Goal: Information Seeking & Learning: Check status

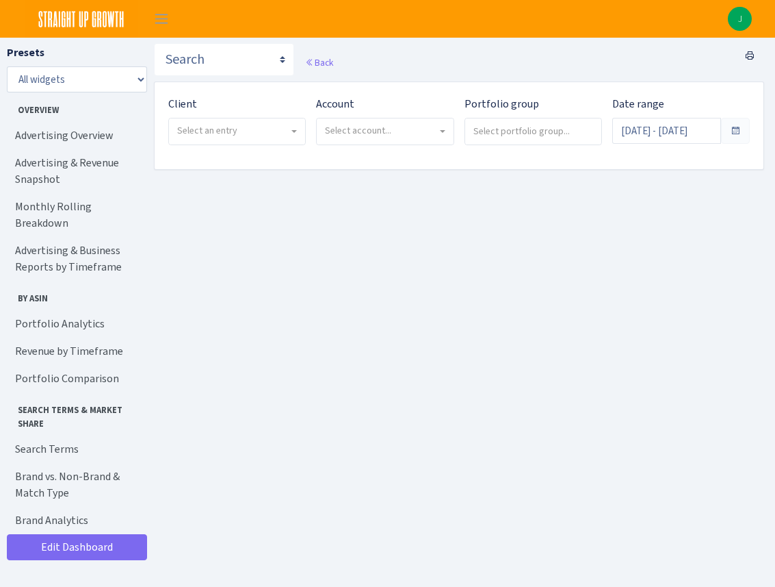
click at [278, 136] on span "Select an entry" at bounding box center [233, 131] width 112 height 14
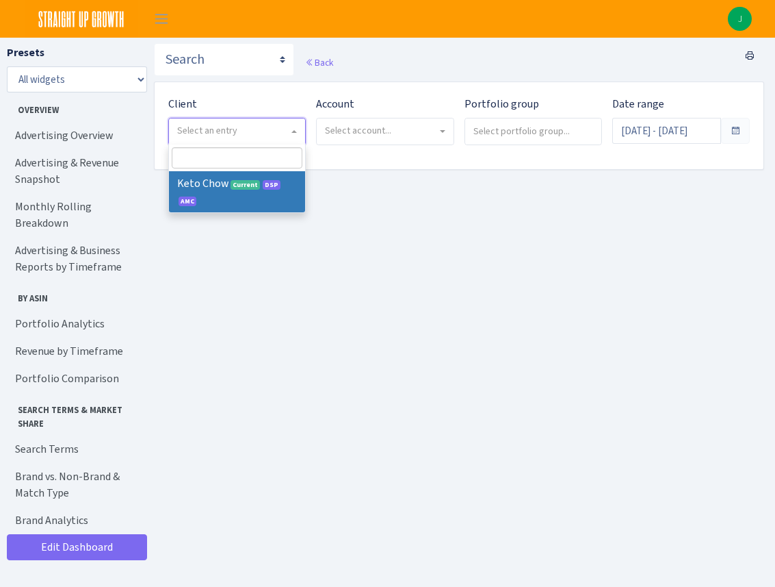
select select "290"
select select
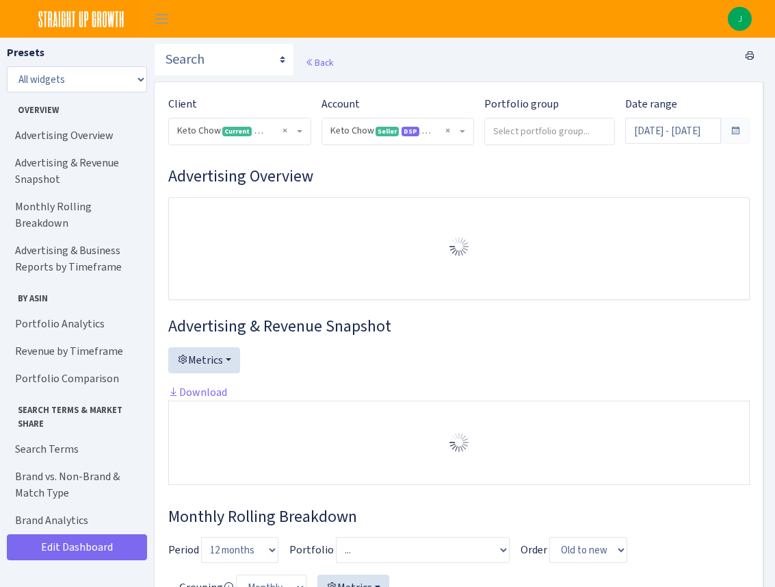
select select "2146680475088560"
click at [519, 140] on input "search" at bounding box center [549, 130] width 129 height 25
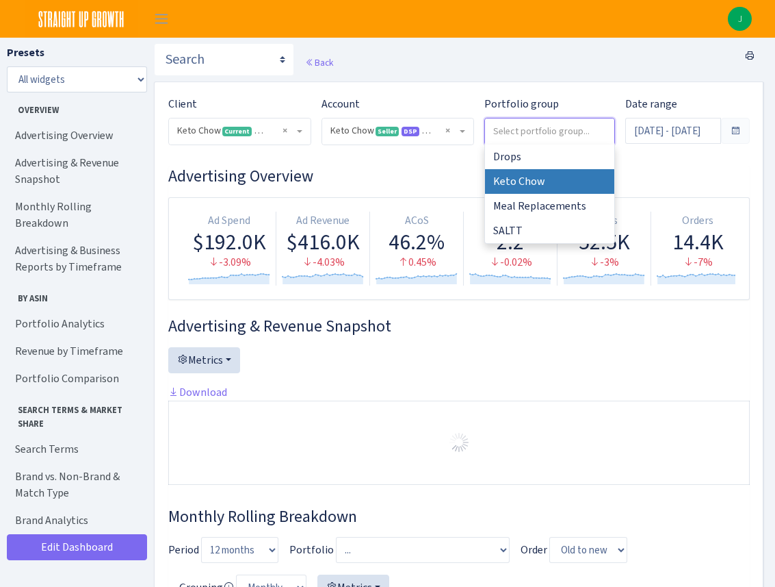
select select "Keto Chow"
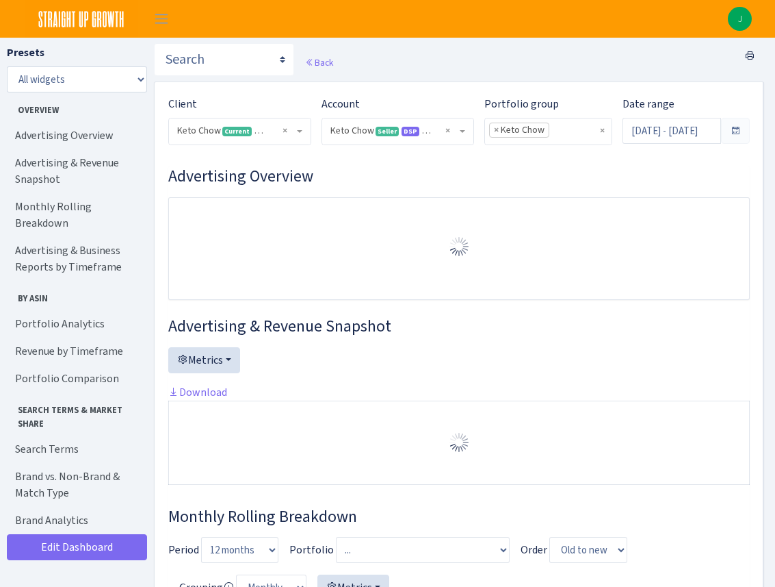
select select "2146680475088560"
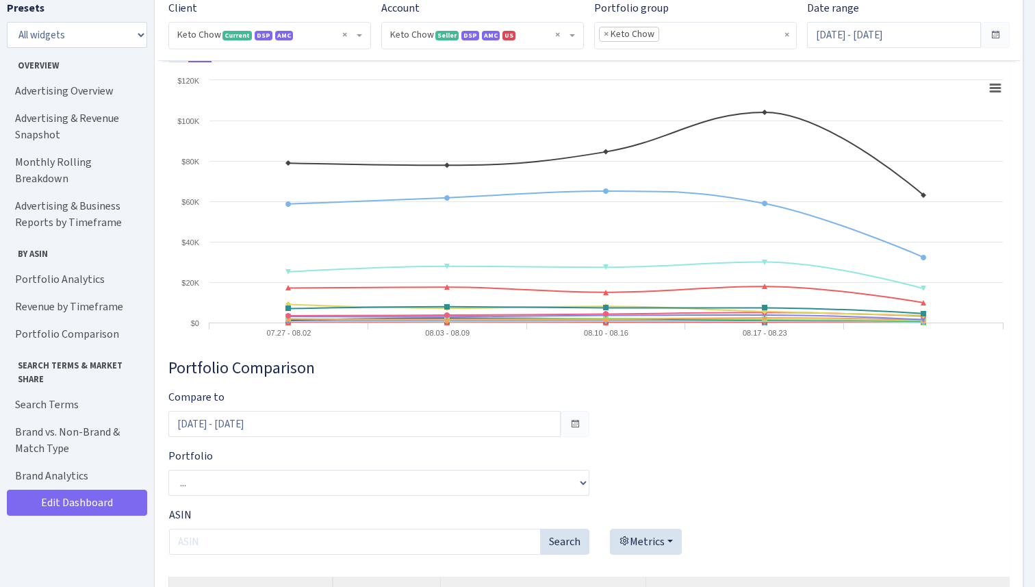
scroll to position [4965, 0]
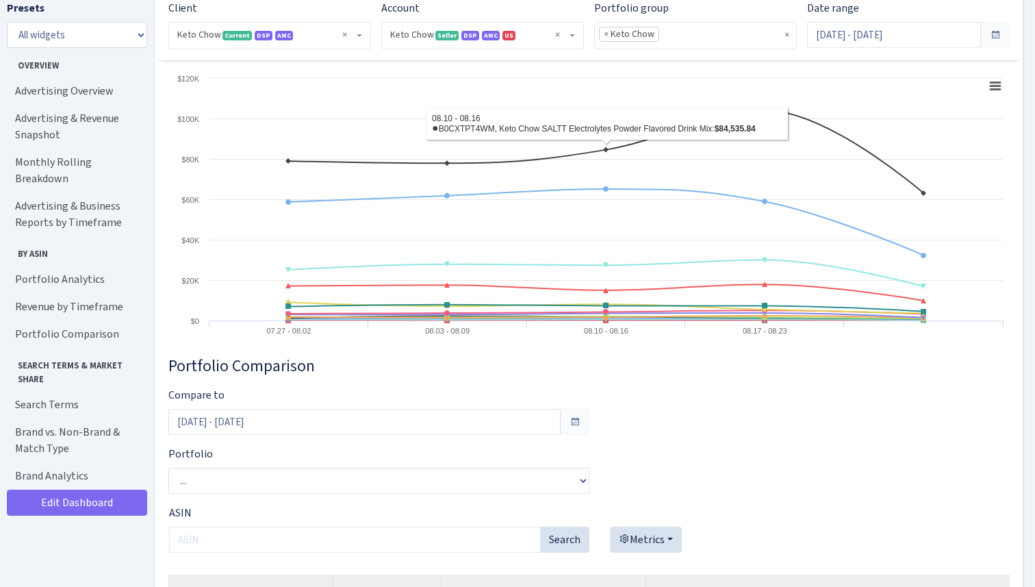
click at [572, 36] on b at bounding box center [571, 35] width 5 height 3
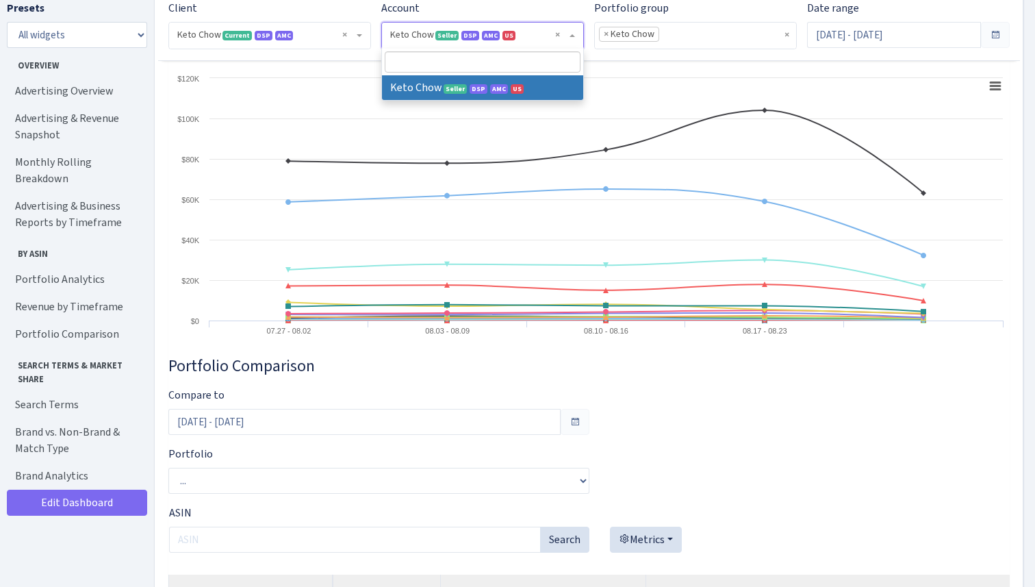
click at [572, 36] on b at bounding box center [571, 35] width 5 height 3
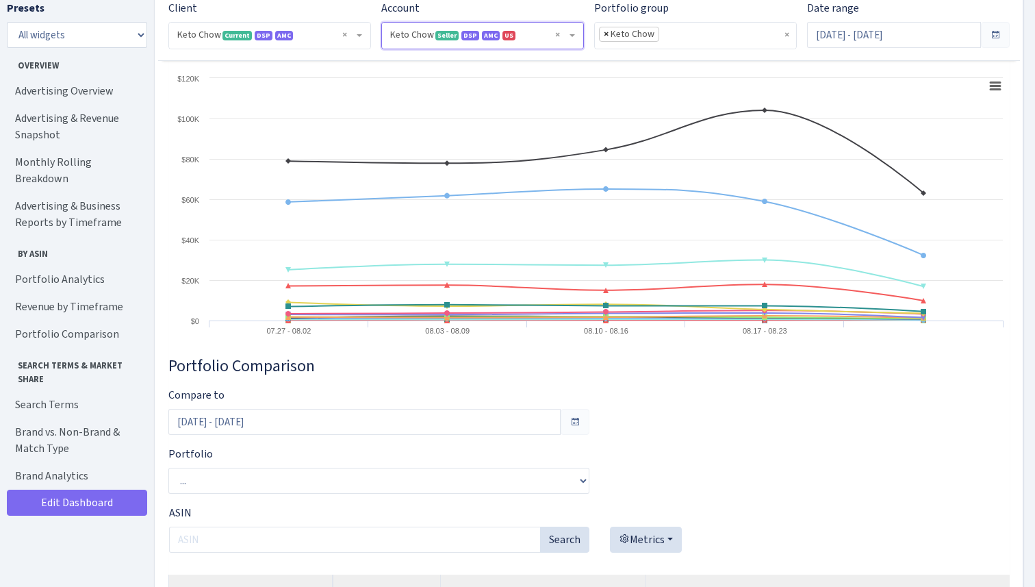
click at [605, 35] on span "×" at bounding box center [606, 34] width 5 height 14
select select
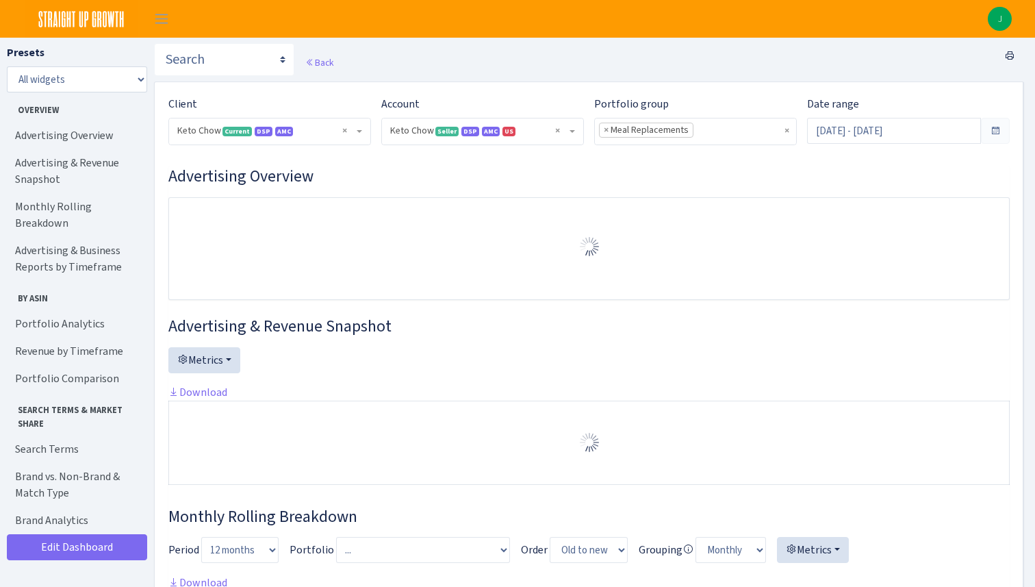
select select "2146680475088560"
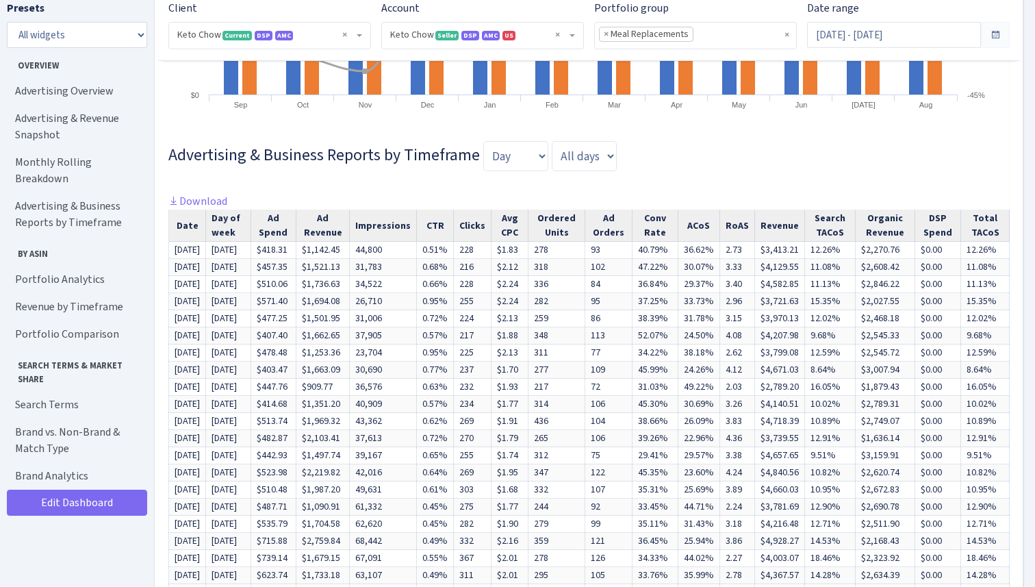
scroll to position [1106, 0]
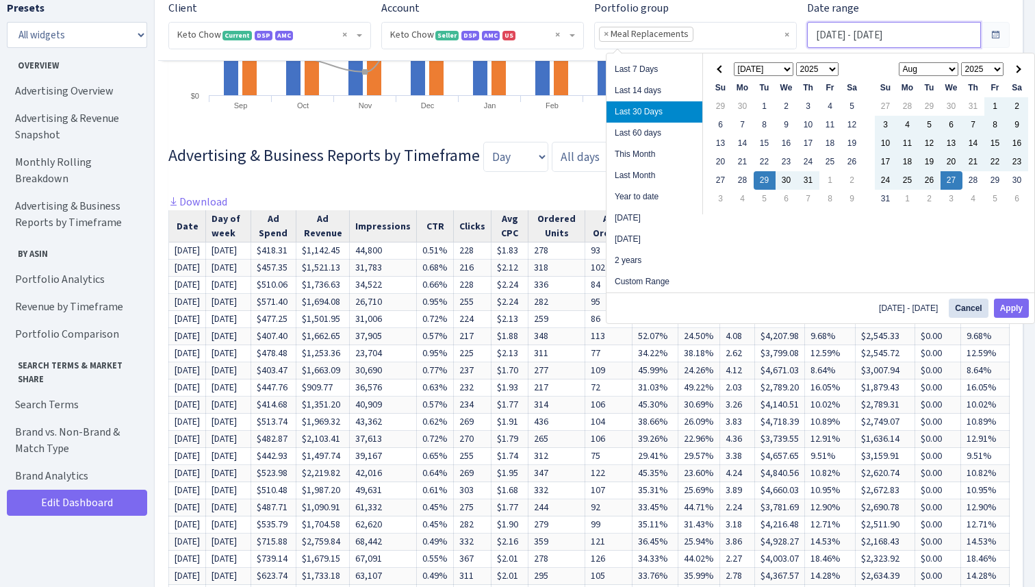
click at [914, 35] on input "Jul 29, 2025 - Aug 27, 2025" at bounding box center [894, 35] width 174 height 26
click at [997, 32] on span at bounding box center [995, 34] width 11 height 11
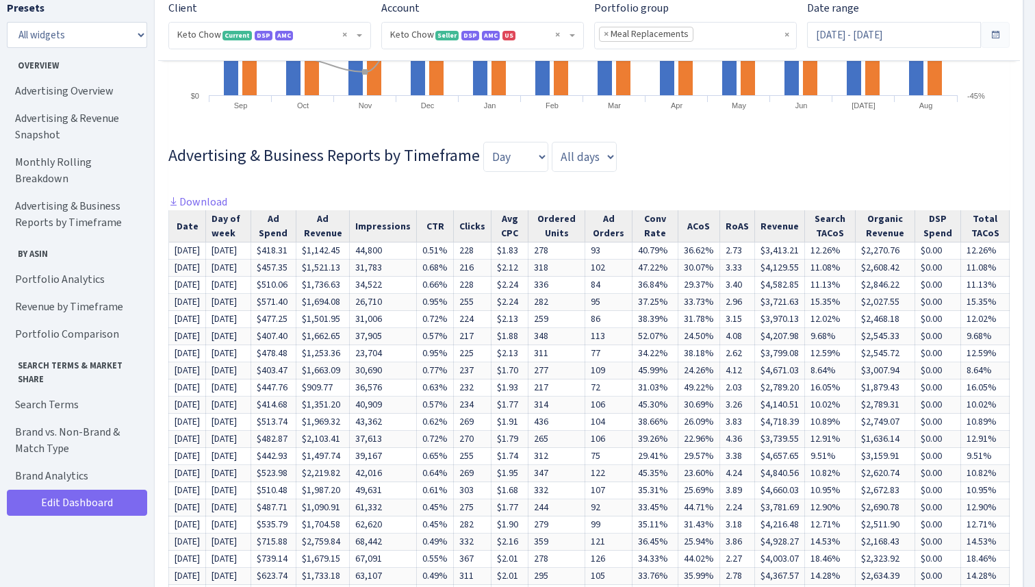
click at [997, 32] on span at bounding box center [995, 34] width 11 height 11
click at [918, 49] on div "Date range Jul 29, 2025 - Aug 27, 2025" at bounding box center [908, 30] width 223 height 60
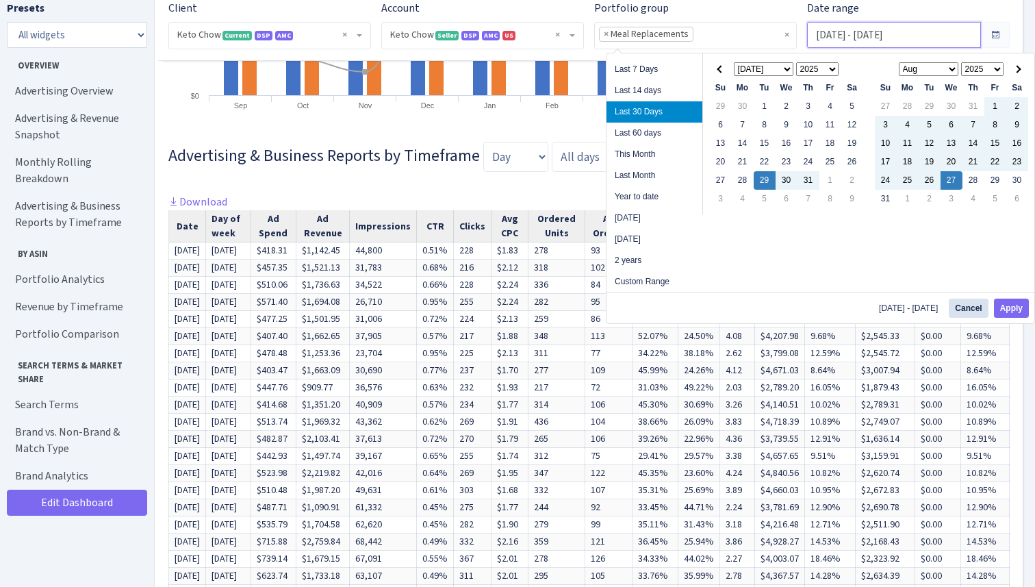
click at [908, 37] on input "[DATE] - [DATE]" at bounding box center [894, 35] width 174 height 26
click at [652, 196] on li "Year to date" at bounding box center [654, 196] width 96 height 21
type input "[DATE] - [DATE]"
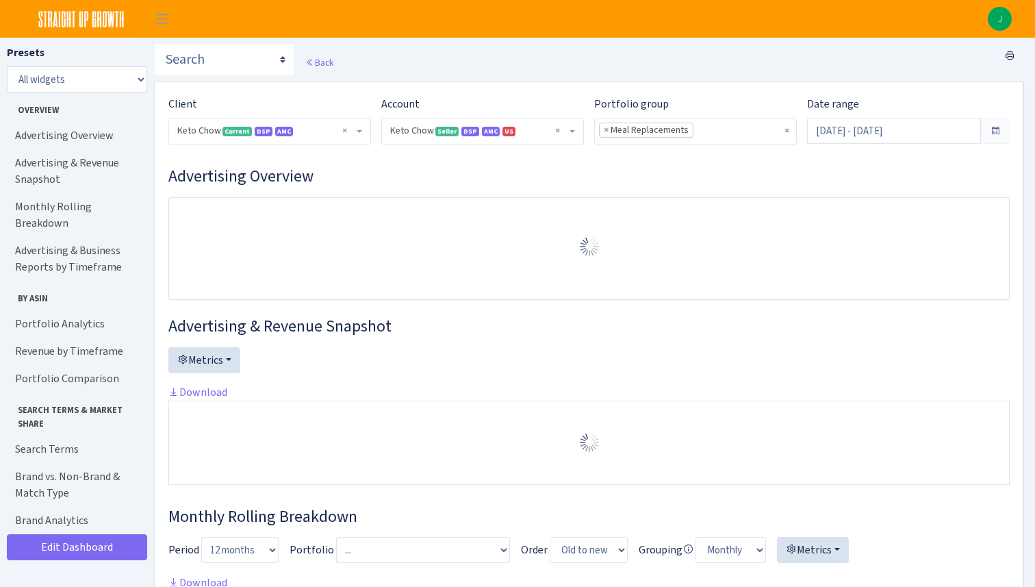
select select "2146680475088560"
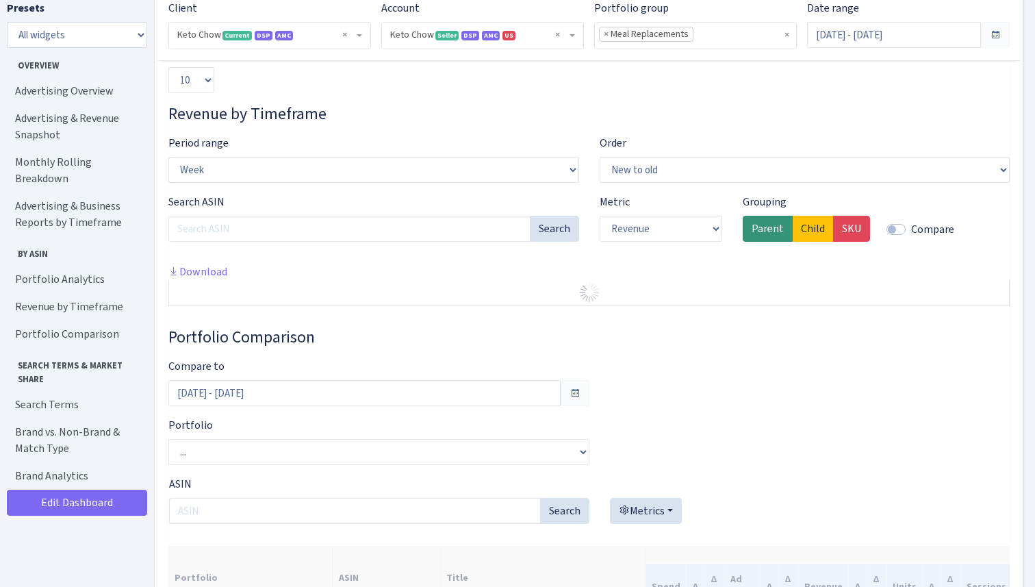
scroll to position [2520, 0]
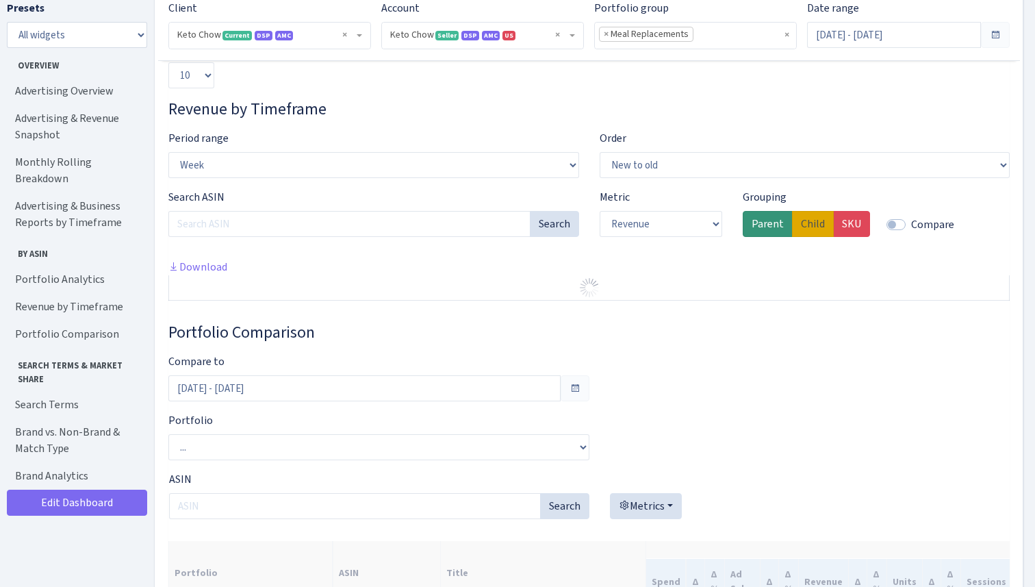
click at [808, 237] on label "Child" at bounding box center [813, 224] width 42 height 26
click at [808, 224] on input "Child" at bounding box center [805, 220] width 9 height 9
radio input "true"
click at [996, 37] on span at bounding box center [995, 34] width 11 height 11
click at [610, 34] on li "× Meal Replacements" at bounding box center [646, 34] width 94 height 15
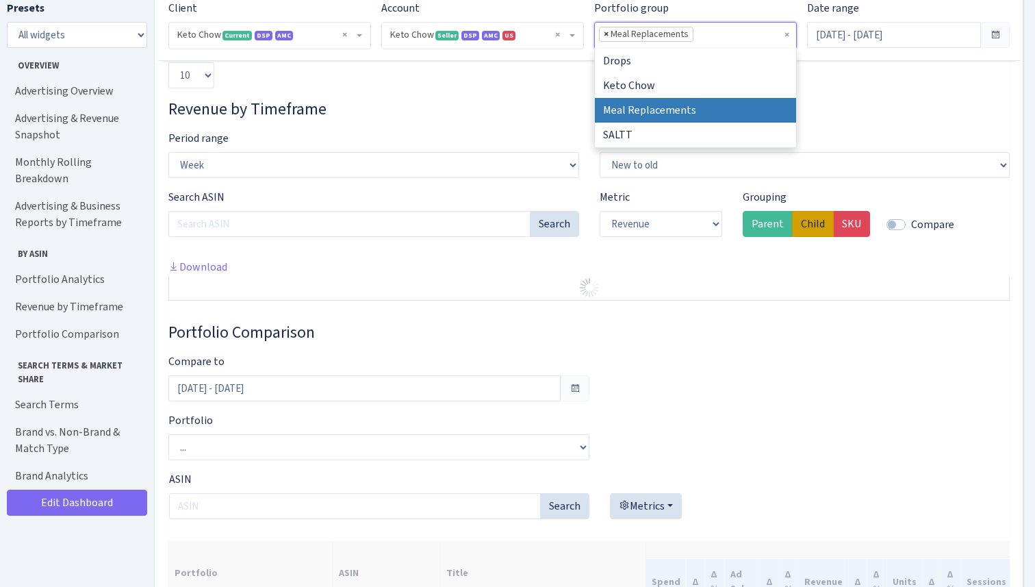
click at [606, 34] on span "×" at bounding box center [606, 34] width 5 height 14
select select
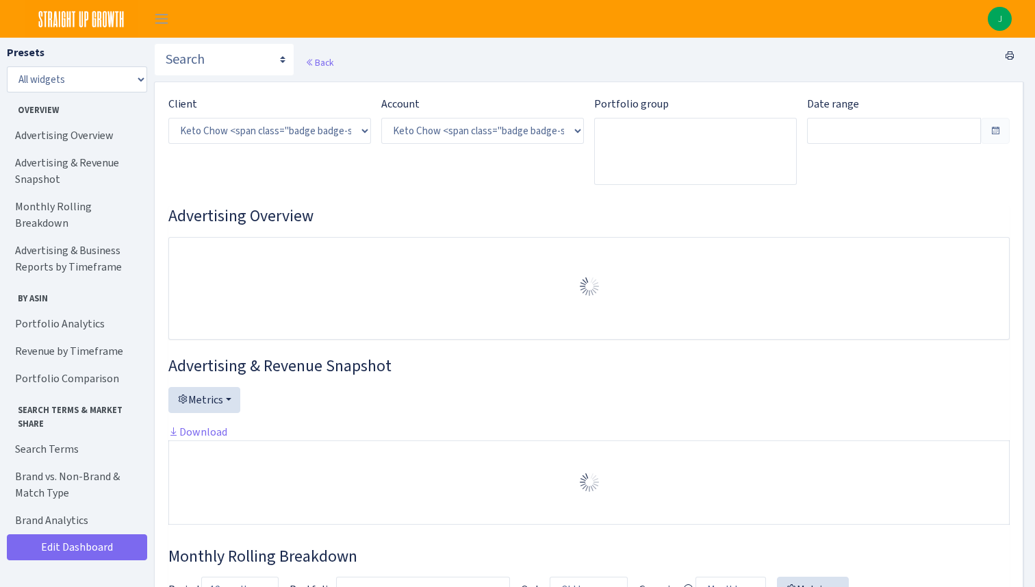
select select "2146680475088560"
type input "[DATE] - [DATE]"
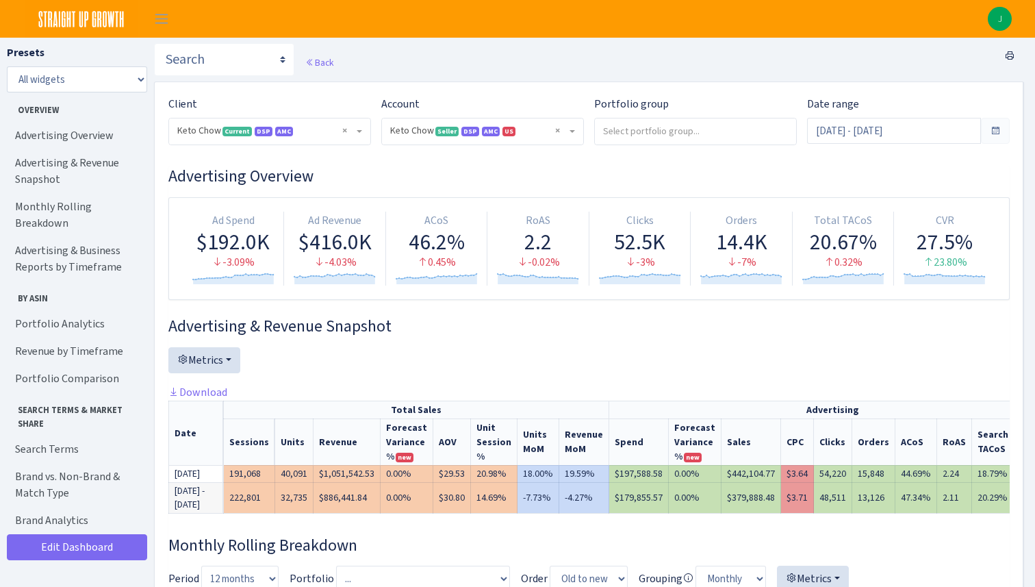
click at [648, 140] on input "search" at bounding box center [695, 130] width 201 height 25
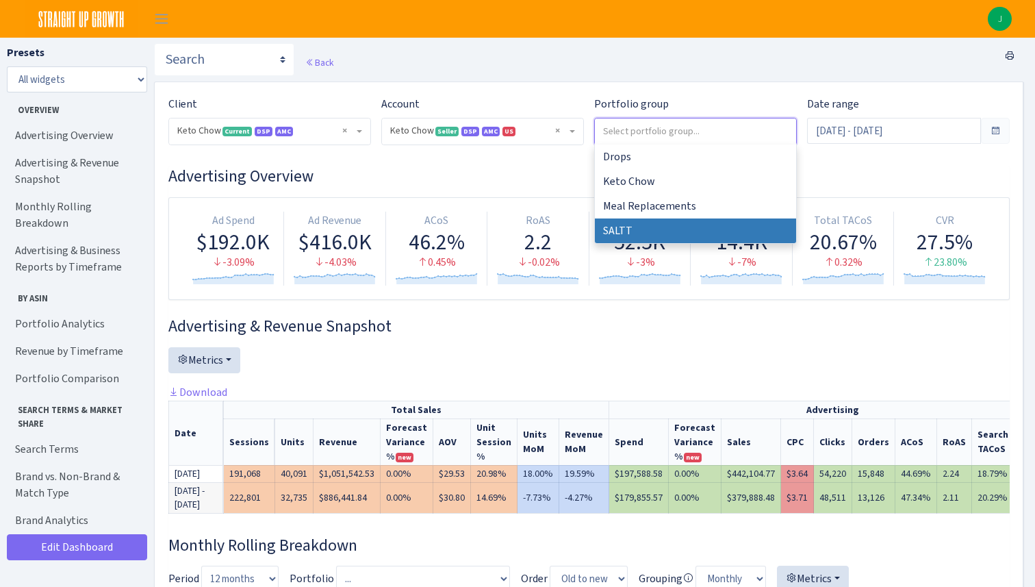
select select "SALTT"
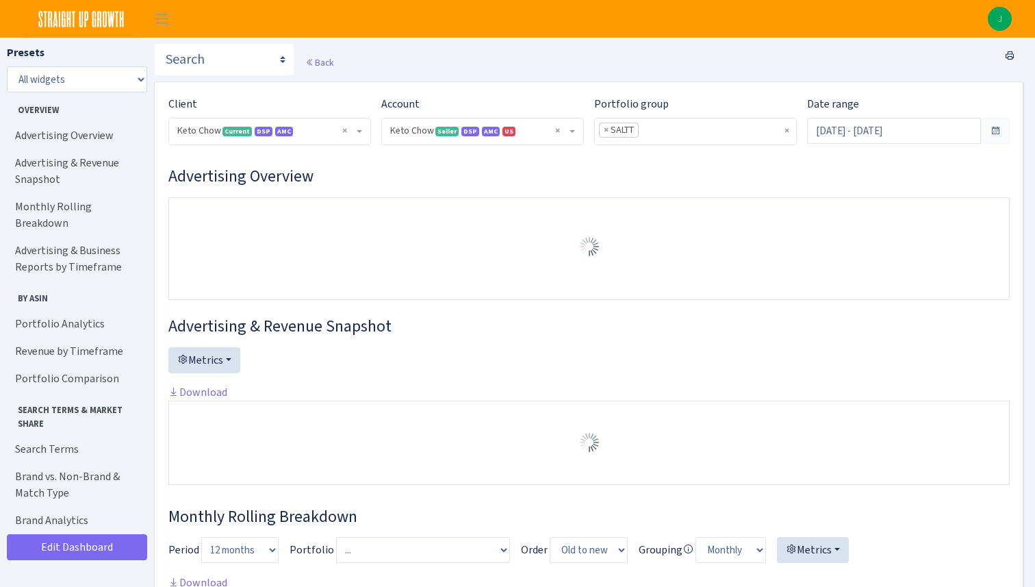
select select "2146680475088560"
click at [996, 132] on span at bounding box center [995, 130] width 11 height 11
click at [936, 135] on input "[DATE] - [DATE]" at bounding box center [894, 131] width 174 height 26
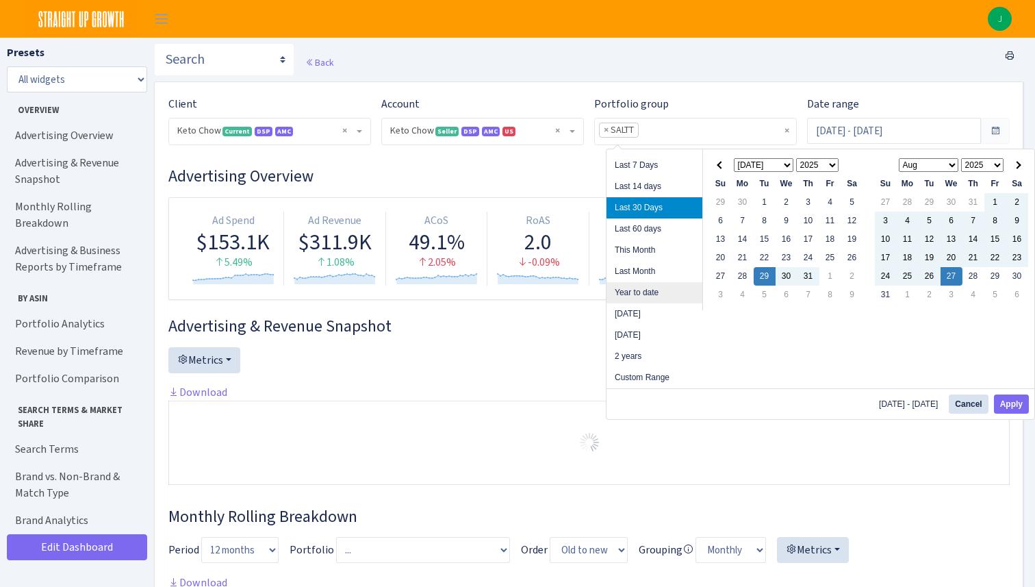
click at [632, 294] on li "Year to date" at bounding box center [654, 292] width 96 height 21
type input "[DATE] - [DATE]"
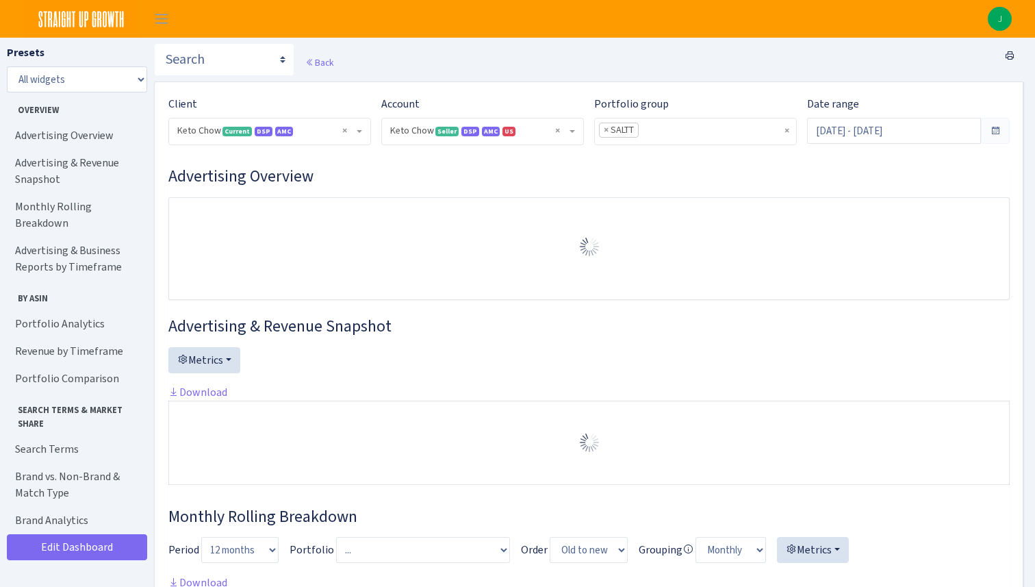
select select "2146680475088560"
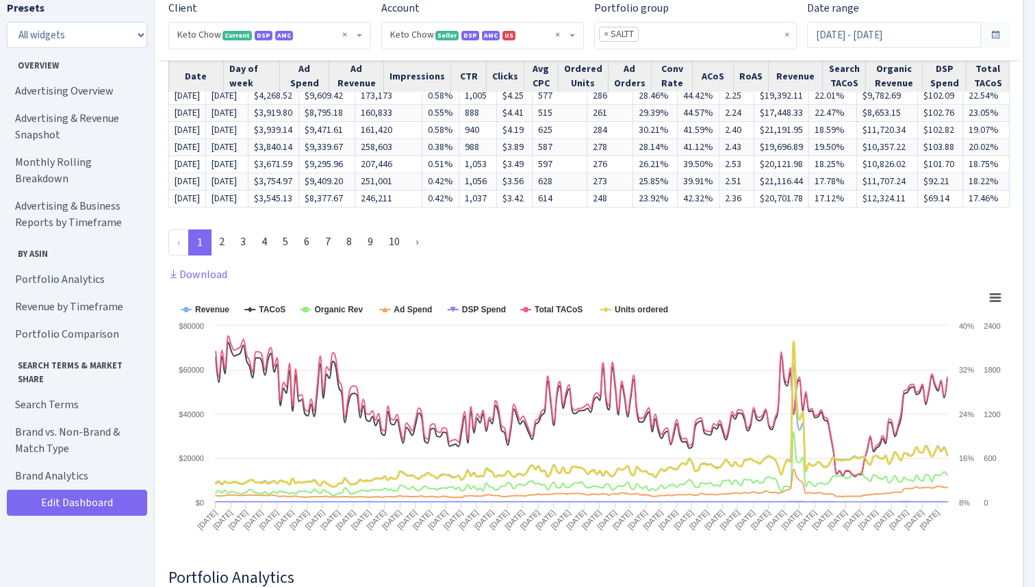
scroll to position [1692, 0]
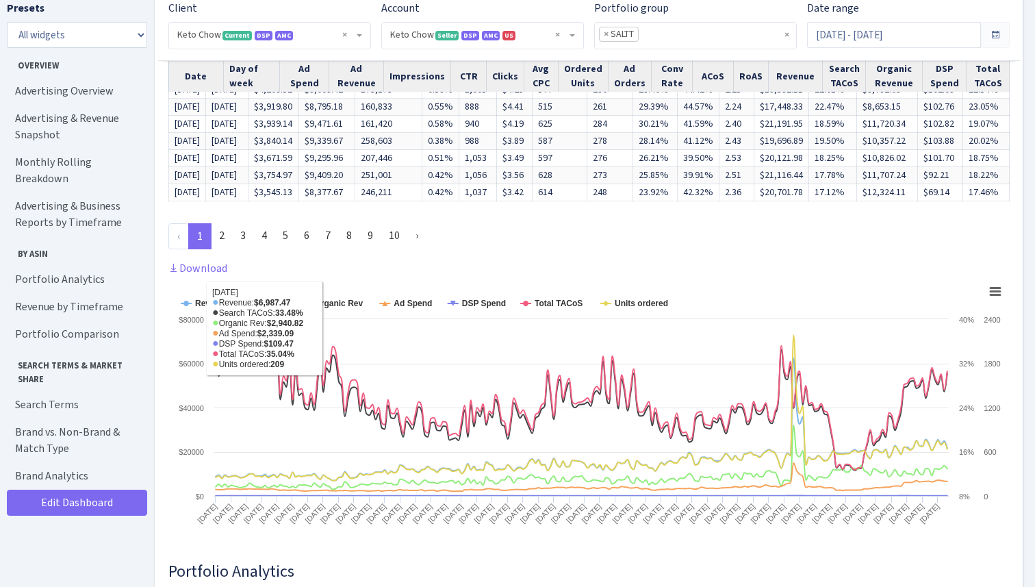
click at [381, 269] on div "Advertising & Business Reports by Timeframe Day Week Month Quarter All days Sun…" at bounding box center [588, 106] width 841 height 888
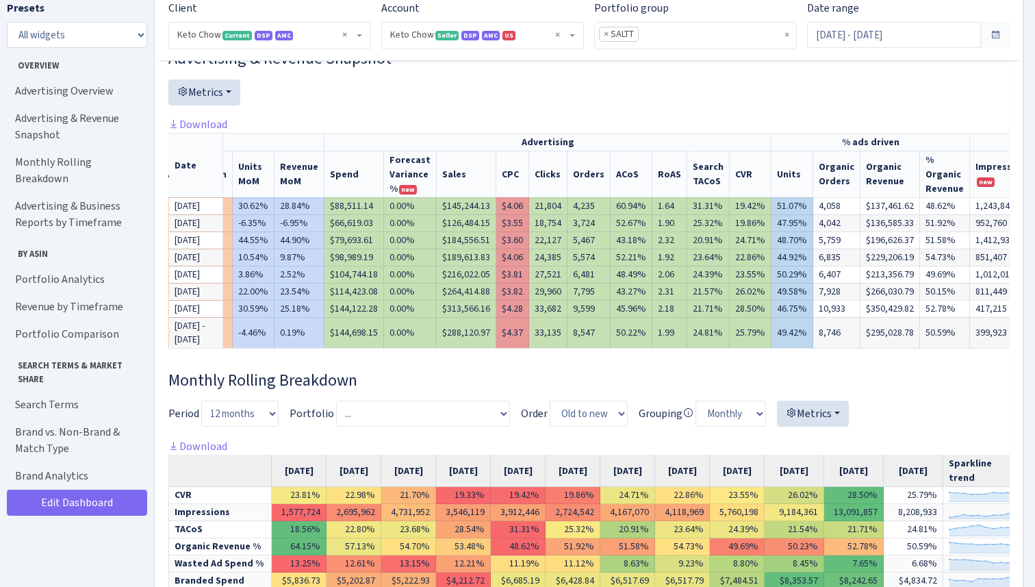
scroll to position [0, 0]
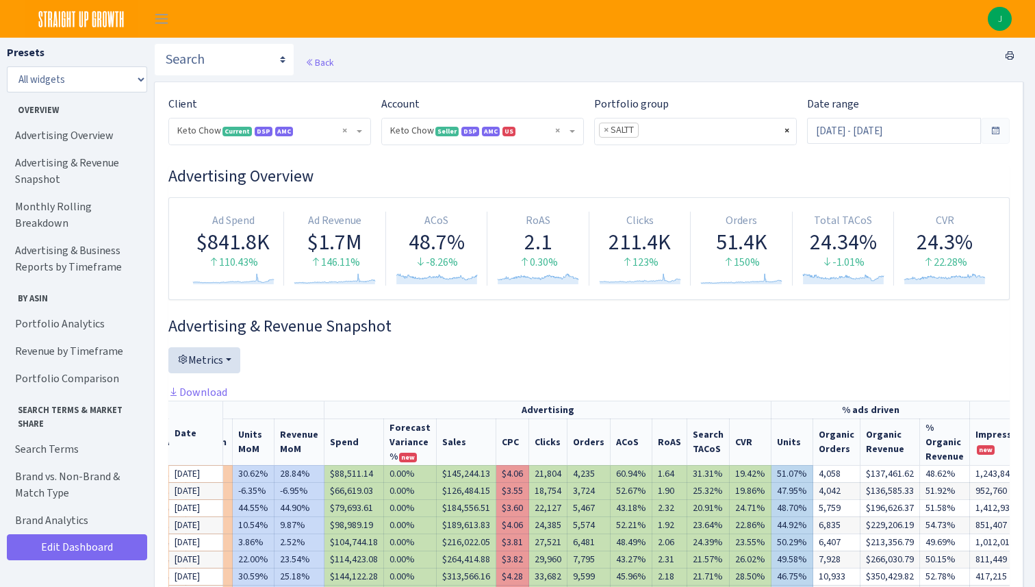
select select
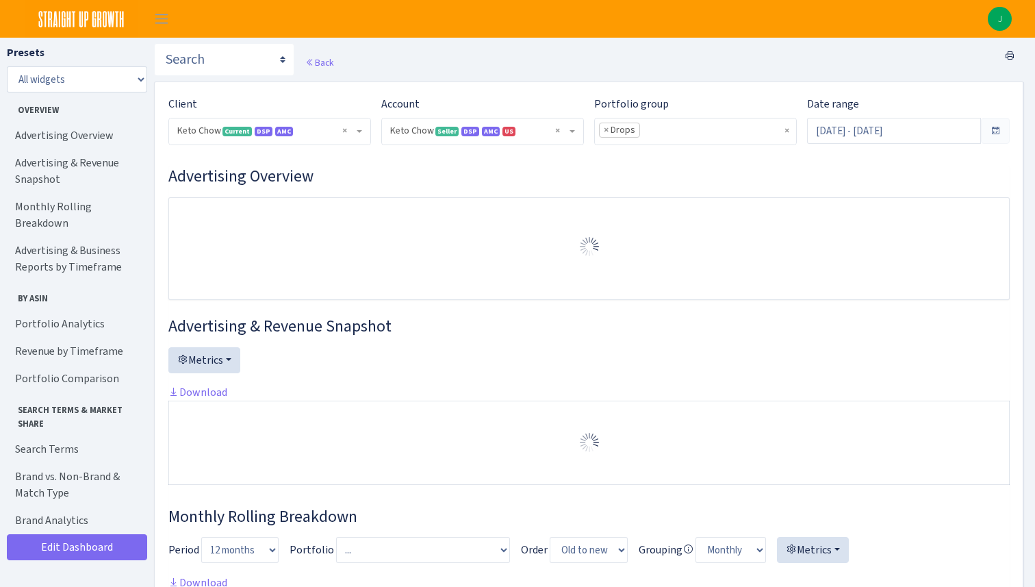
select select "2146680475088560"
click at [994, 131] on span at bounding box center [995, 130] width 11 height 11
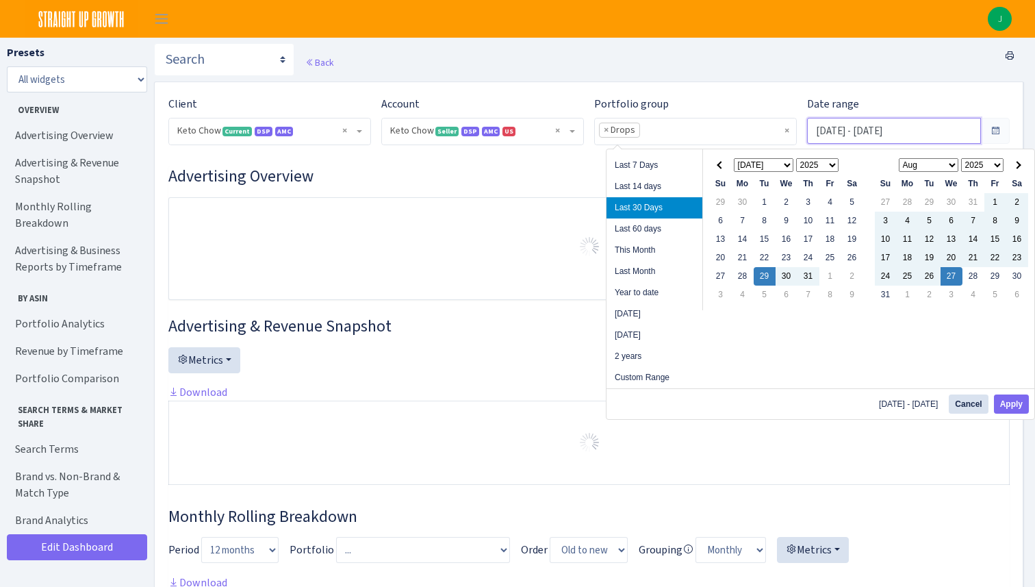
click at [929, 133] on input "[DATE] - [DATE]" at bounding box center [894, 131] width 174 height 26
click at [647, 288] on li "Year to date" at bounding box center [654, 292] width 96 height 21
type input "[DATE] - [DATE]"
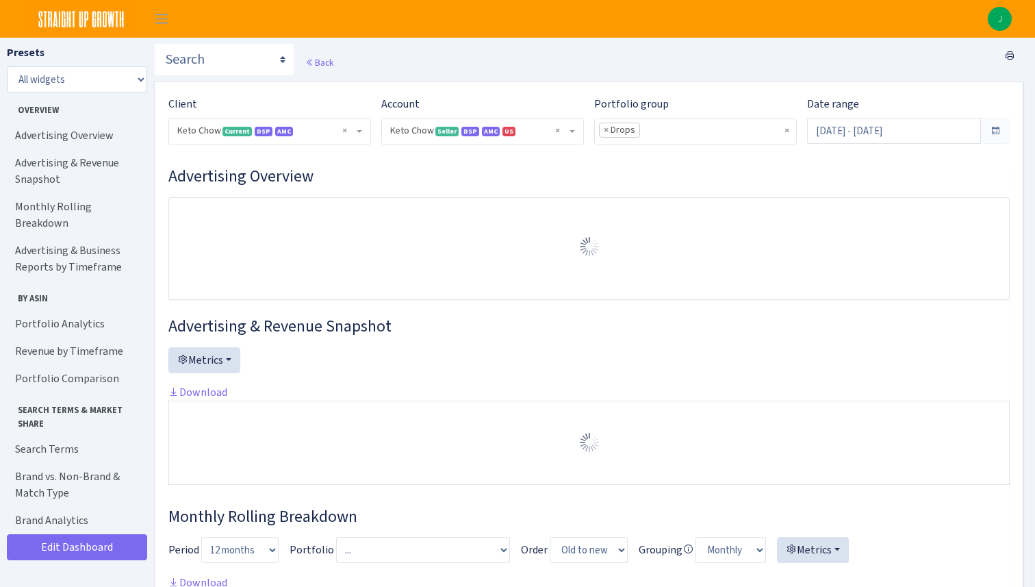
select select "2146680475088560"
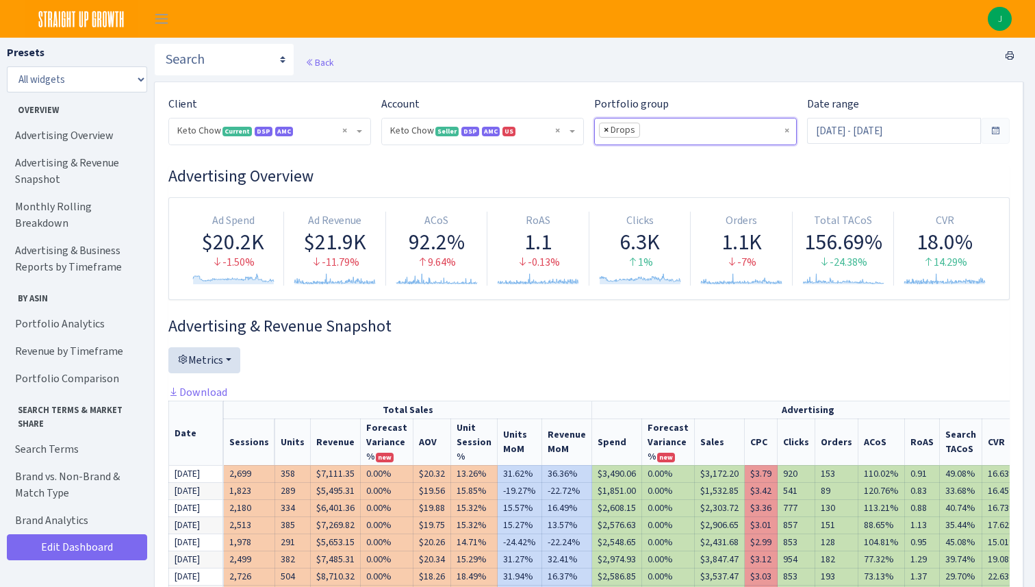
click at [604, 129] on span "×" at bounding box center [606, 130] width 5 height 14
select select
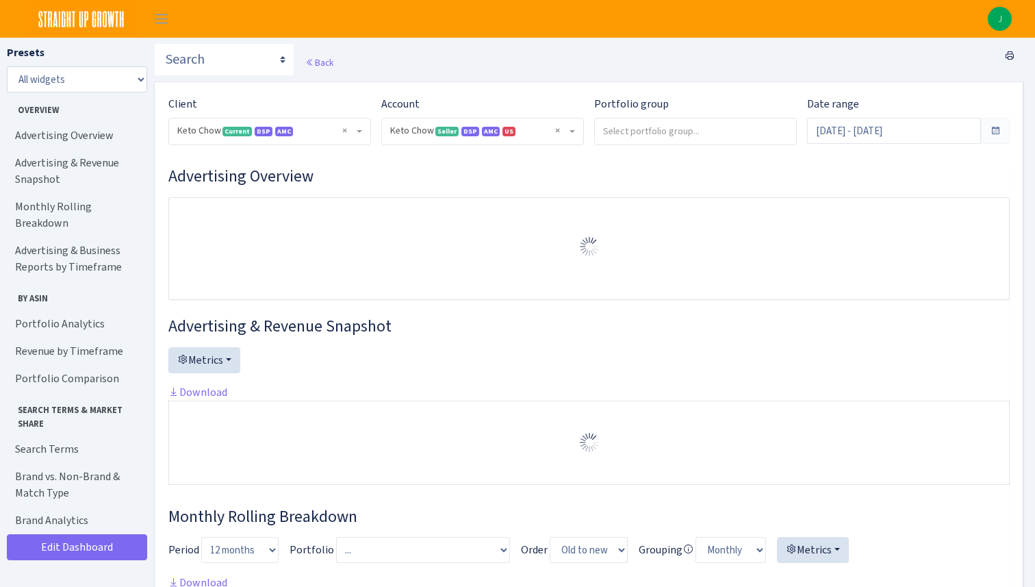
select select "2146680475088560"
click at [996, 132] on span at bounding box center [995, 130] width 11 height 11
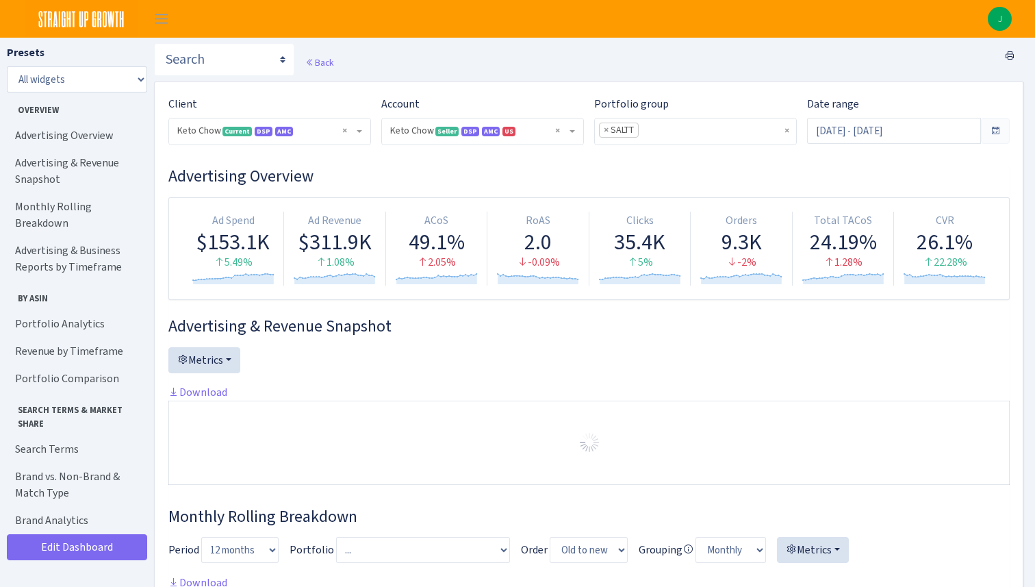
click at [991, 131] on span at bounding box center [995, 130] width 11 height 11
click at [922, 134] on input "Jul 29, 2025 - Aug 27, 2025" at bounding box center [894, 131] width 174 height 26
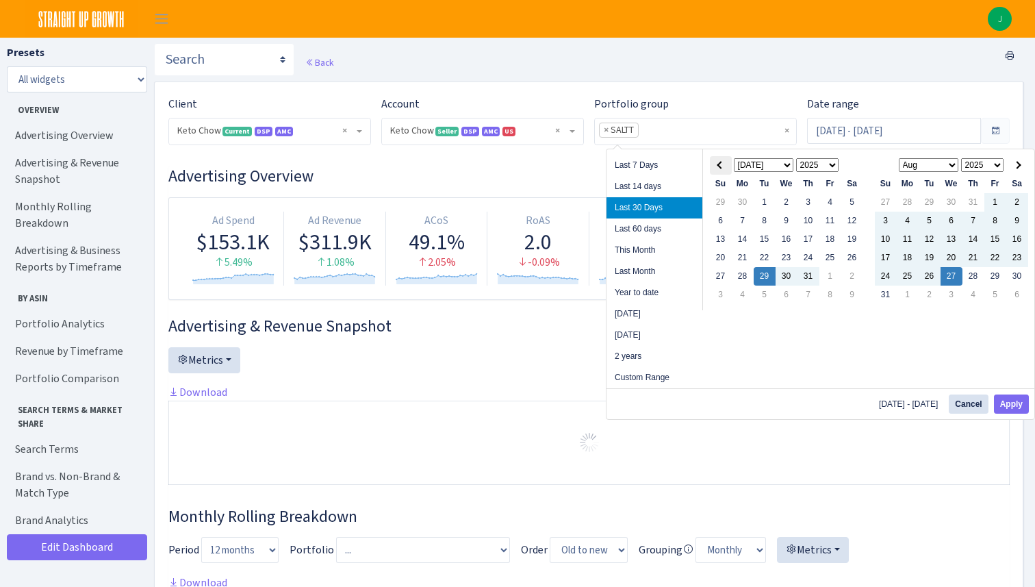
click at [723, 166] on th at bounding box center [721, 165] width 22 height 18
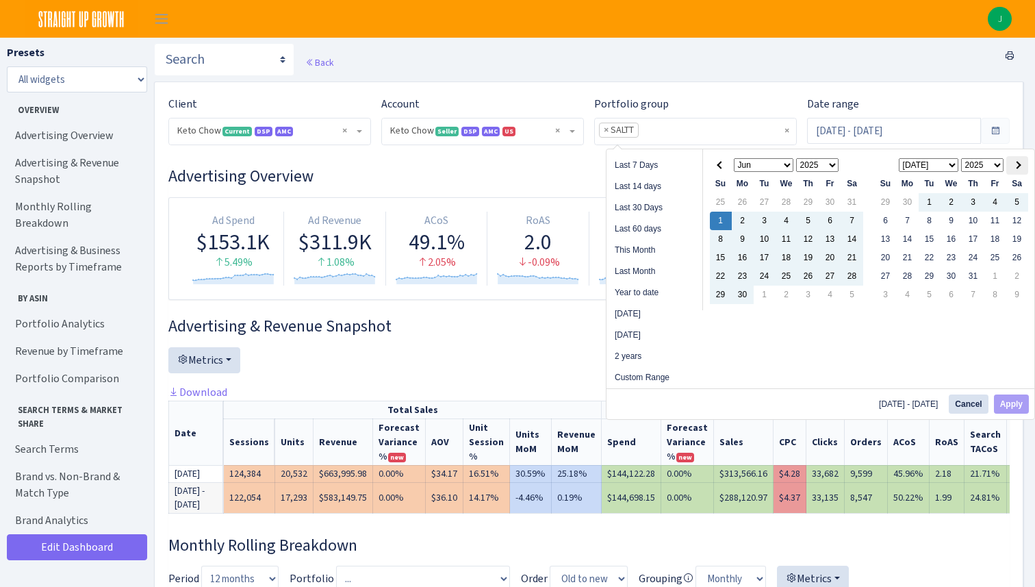
click at [1018, 169] on th at bounding box center [1017, 165] width 22 height 18
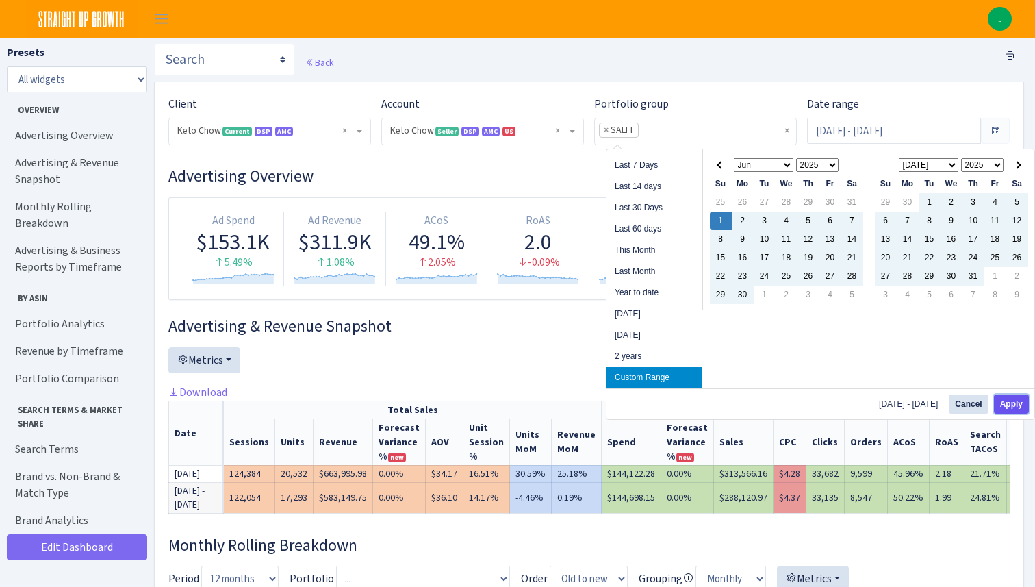
click at [1007, 405] on button "Apply" at bounding box center [1011, 403] width 35 height 19
type input "[DATE] - [DATE]"
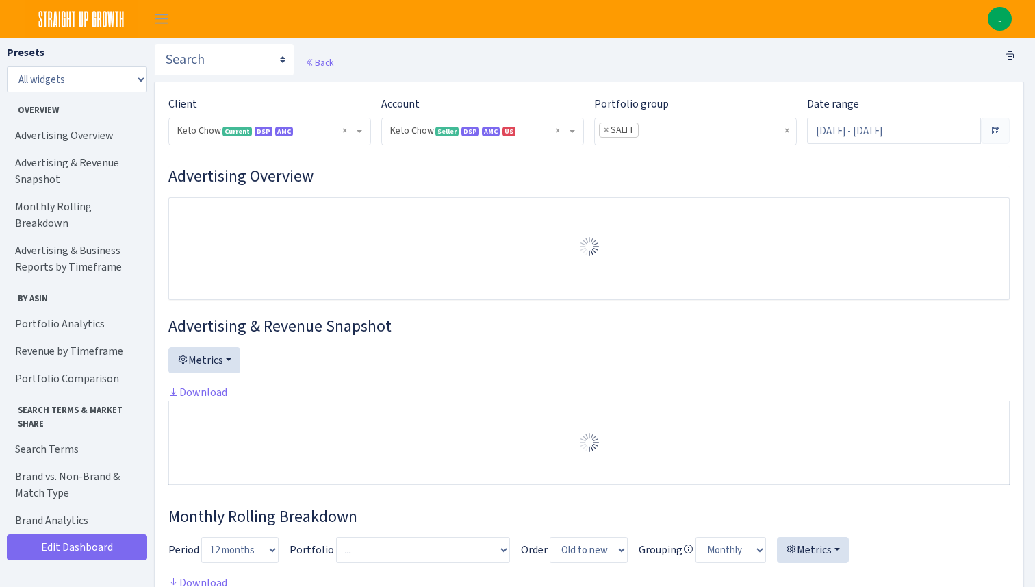
select select "2146680475088560"
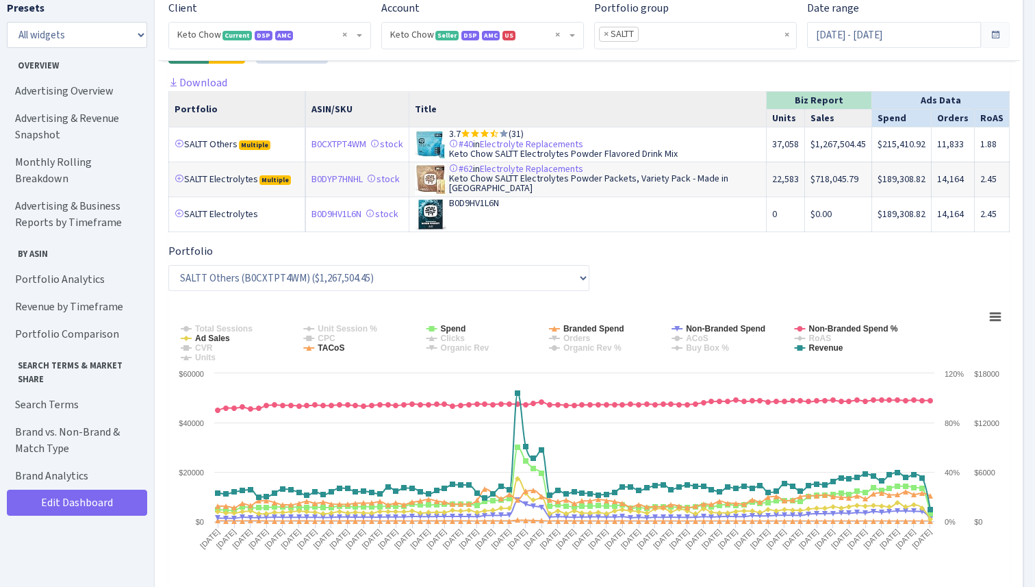
scroll to position [2197, 0]
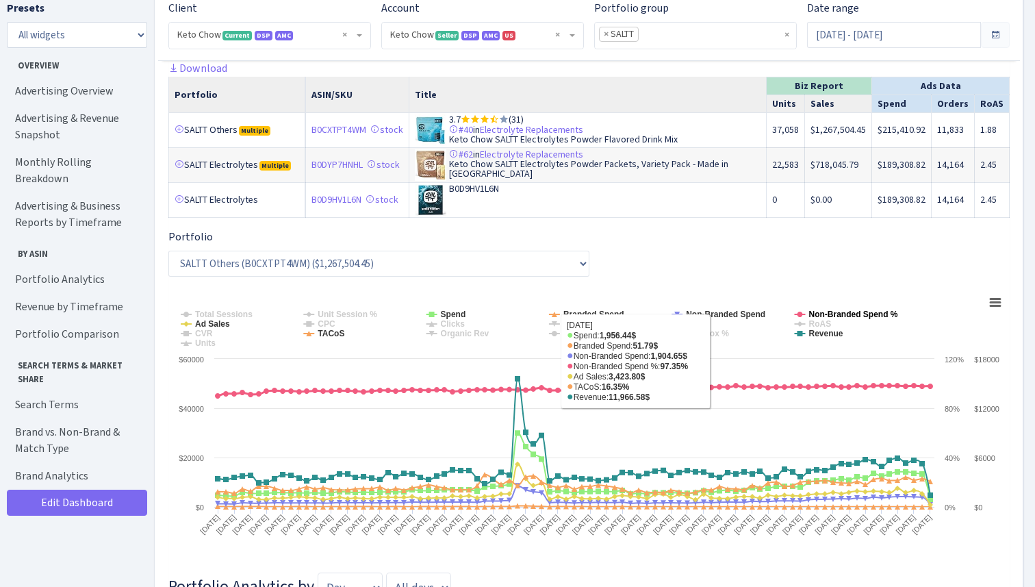
click at [799, 314] on icon at bounding box center [799, 313] width 5 height 5
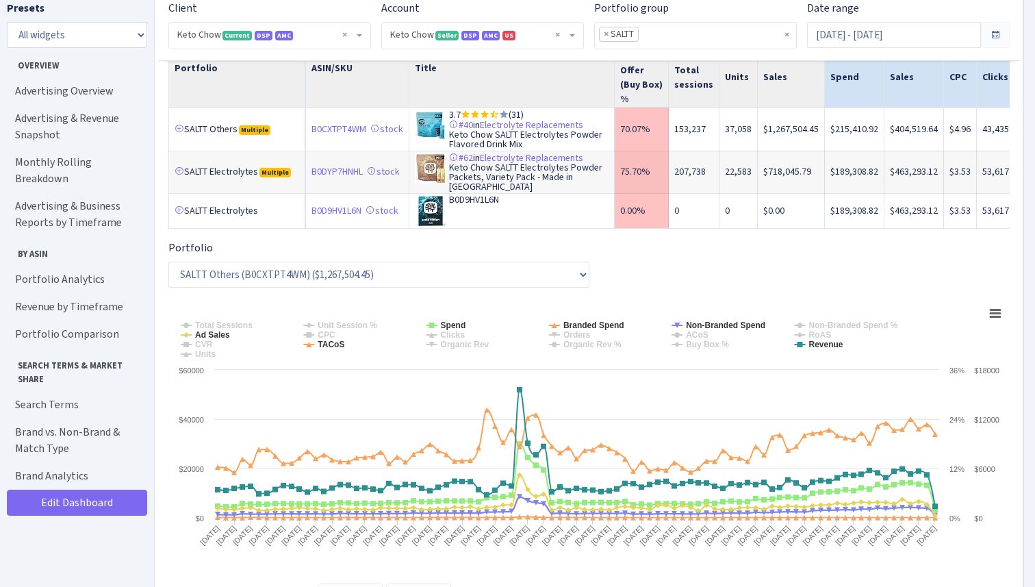
scroll to position [2252, 0]
